Goal: Transaction & Acquisition: Purchase product/service

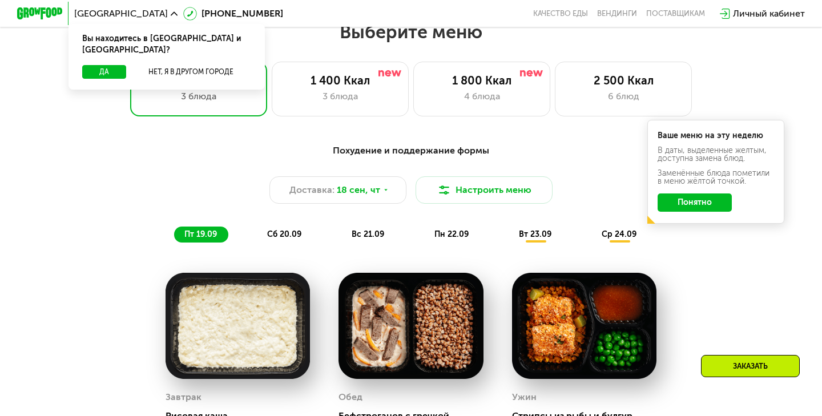
scroll to position [747, 0]
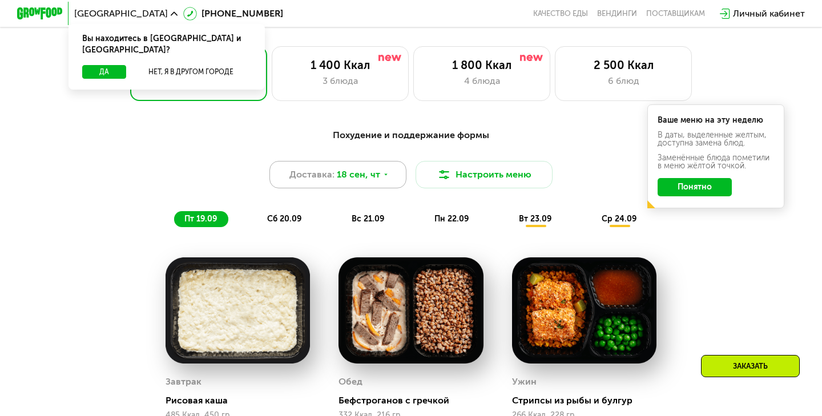
click at [382, 167] on div "Доставка: 18 сен, чт" at bounding box center [337, 174] width 137 height 27
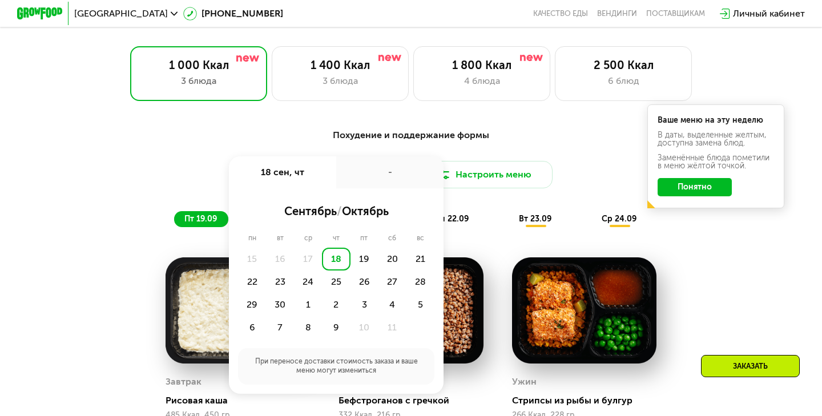
click at [382, 167] on div "-" at bounding box center [389, 172] width 107 height 32
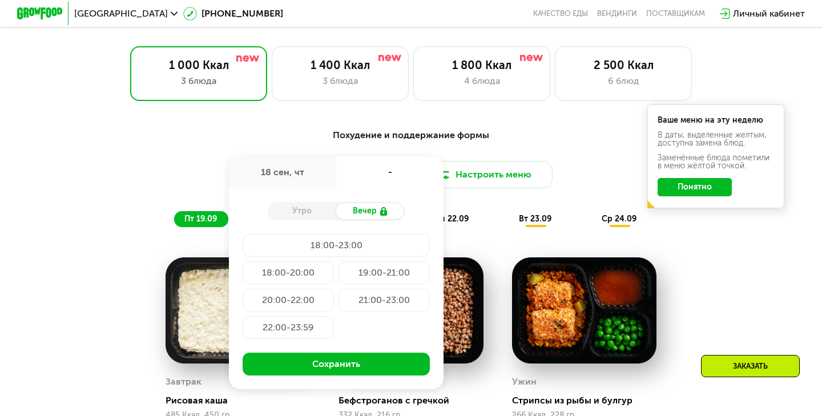
click at [590, 146] on div "Похудение и поддержание формы Доставка: [DATE] сен, чт - Утро Вечер 18:00-23:00…" at bounding box center [411, 177] width 676 height 99
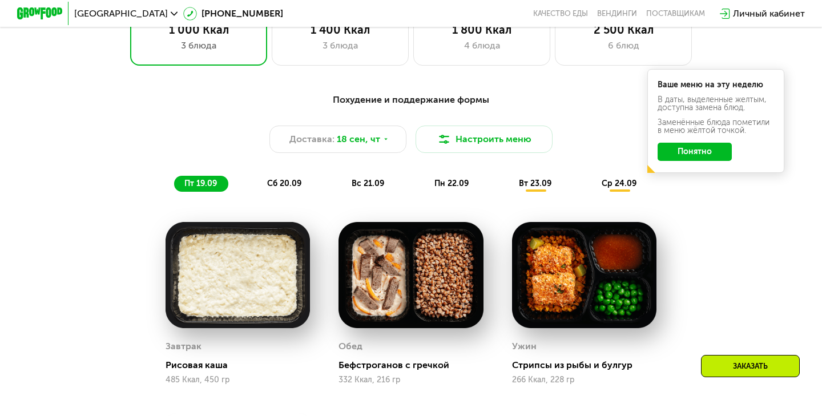
scroll to position [686, 0]
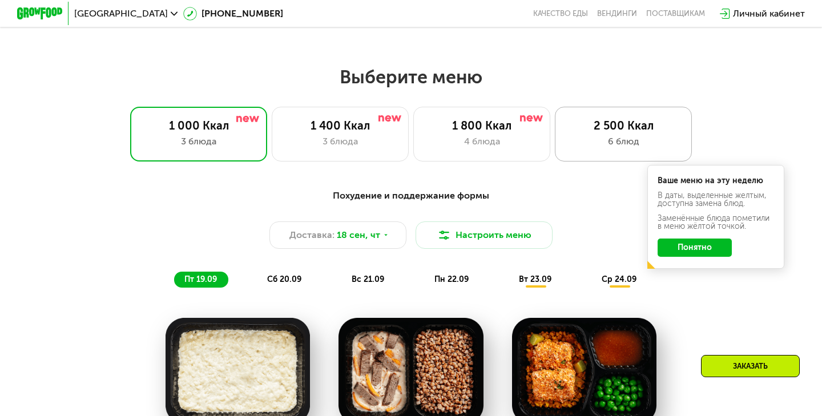
click at [597, 127] on div "2 500 Ккал" at bounding box center [623, 126] width 113 height 14
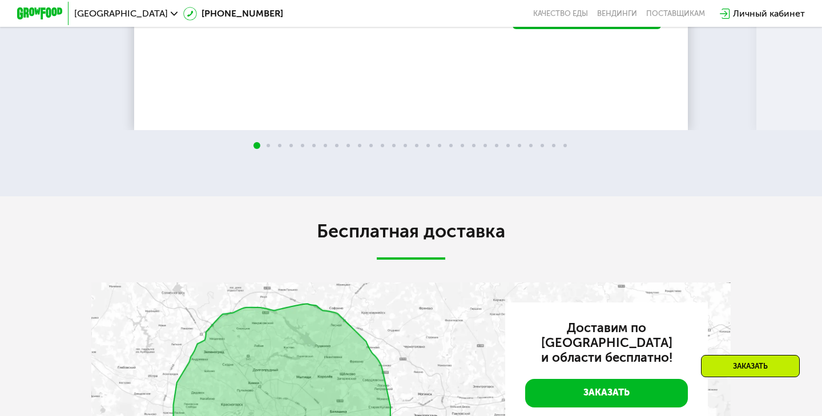
scroll to position [2369, 0]
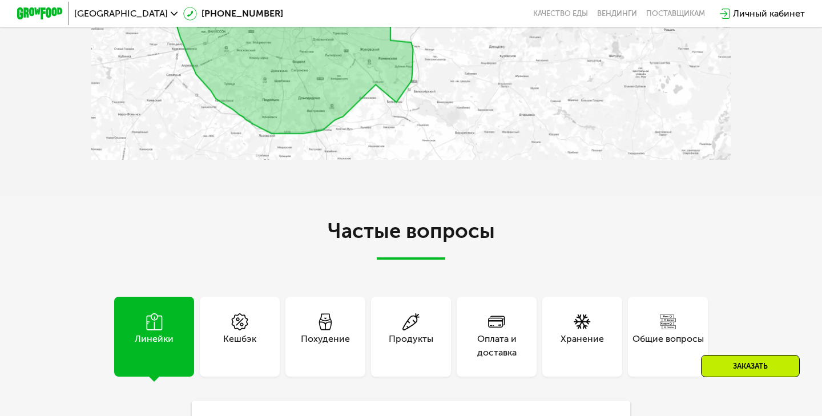
scroll to position [2827, 0]
